Goal: Transaction & Acquisition: Download file/media

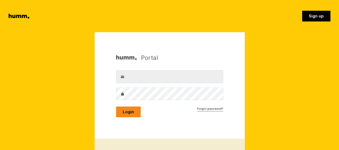
type input "paula.stapleton@mapua.net"
click at [131, 111] on button "Login" at bounding box center [128, 111] width 25 height 11
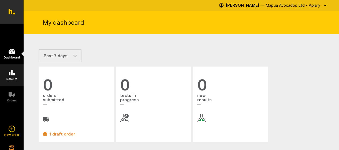
click at [11, 77] on h5 "Results" at bounding box center [11, 78] width 11 height 3
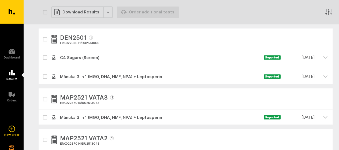
scroll to position [2219, 0]
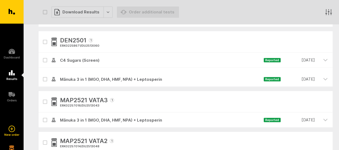
click at [45, 43] on button "button" at bounding box center [45, 42] width 4 height 4
checkbox input "true"
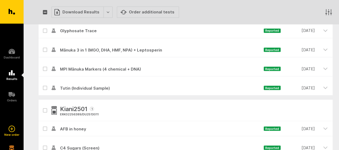
scroll to position [4557, 0]
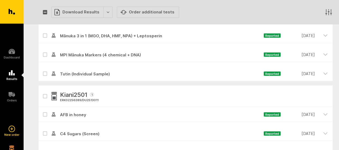
click at [45, 95] on icon "button" at bounding box center [44, 96] width 3 height 2
checkbox input "true"
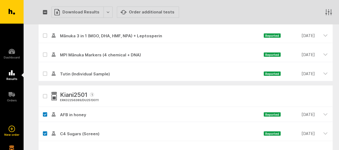
checkbox input "true"
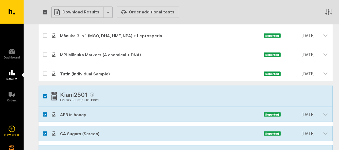
click at [105, 13] on div "Download Results" at bounding box center [81, 11] width 61 height 11
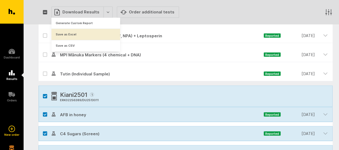
click at [81, 36] on button "Save as Excel" at bounding box center [85, 34] width 69 height 11
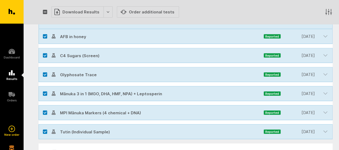
scroll to position [4643, 0]
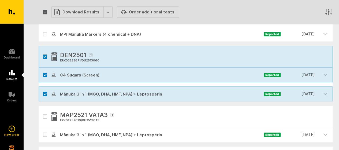
scroll to position [2209, 0]
